Goal: Information Seeking & Learning: Find specific fact

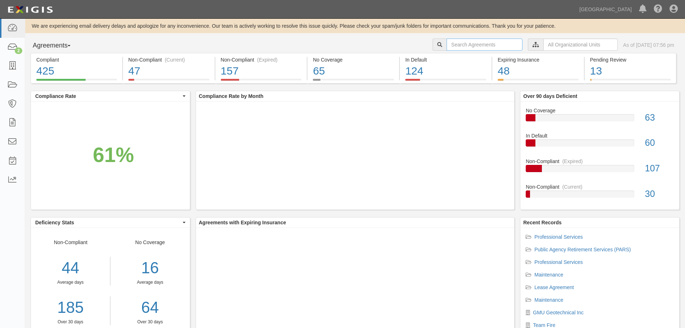
click at [496, 45] on input "text" at bounding box center [485, 44] width 76 height 12
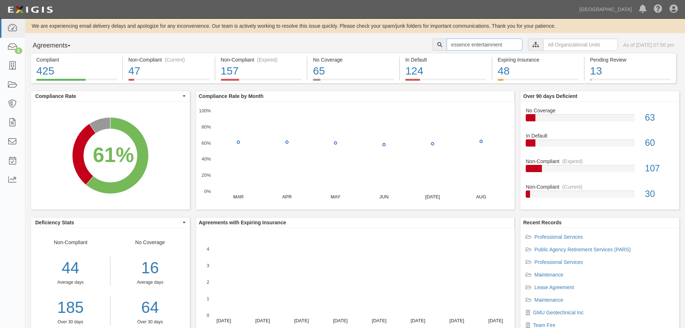
type input "essence entertainment"
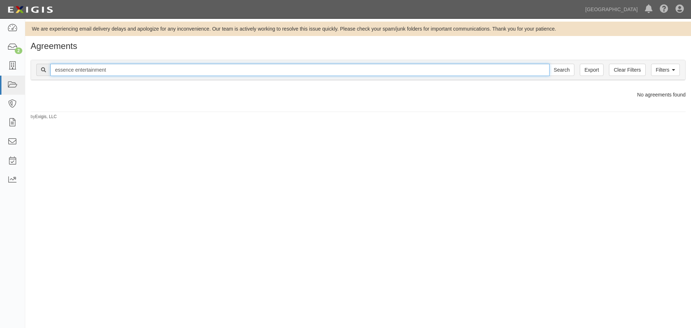
click at [121, 68] on input "essence entertainment" at bounding box center [299, 70] width 499 height 12
drag, startPoint x: 118, startPoint y: 71, endPoint x: -28, endPoint y: 80, distance: 146.3
click at [0, 80] on html "Toggle navigation Dashboard 2 Inbox Parties Agreements Coverages Documents Mess…" at bounding box center [345, 158] width 691 height 317
type input "talent agency"
click at [549, 64] on input "Search" at bounding box center [561, 70] width 25 height 12
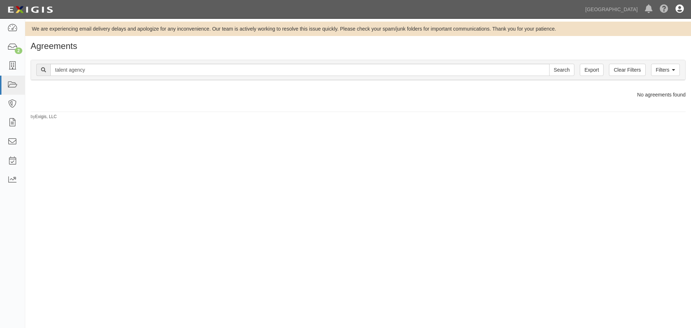
click at [679, 13] on icon at bounding box center [679, 9] width 8 height 9
click at [647, 43] on link "Sign Out" at bounding box center [658, 42] width 57 height 14
